Goal: Browse casually: Explore the website without a specific task or goal

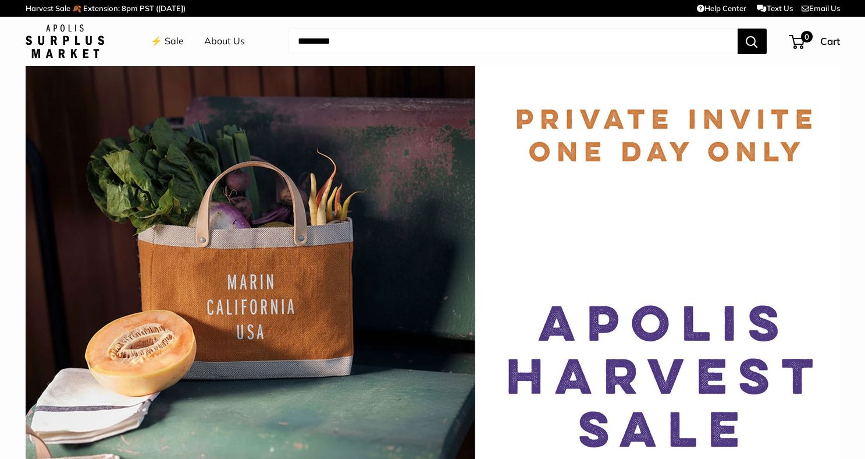
click at [161, 38] on link "⚡️ Sale" at bounding box center [167, 41] width 33 height 17
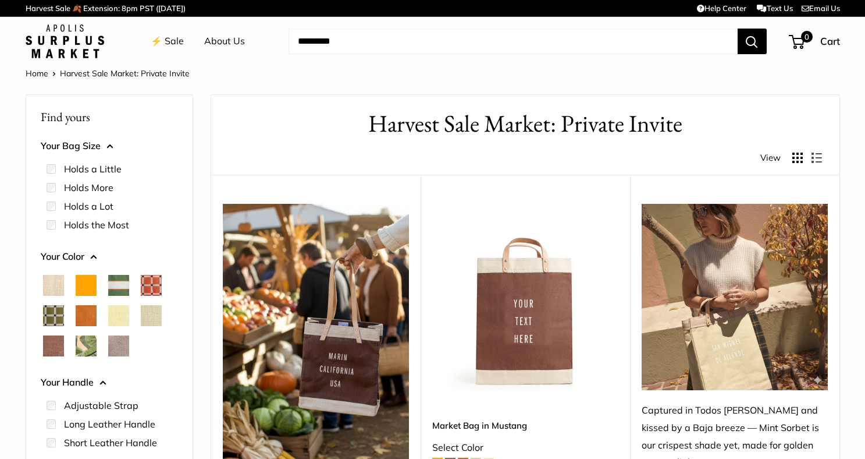
click at [62, 45] on img at bounding box center [65, 41] width 79 height 34
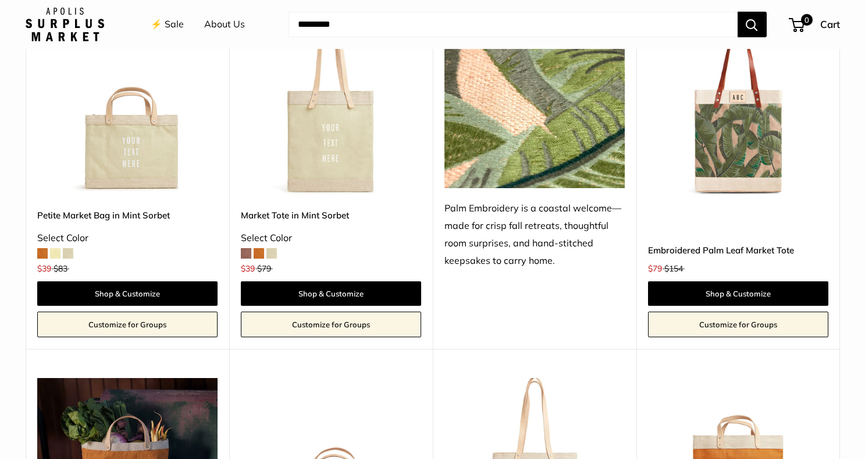
scroll to position [372, 0]
